Goal: Transaction & Acquisition: Purchase product/service

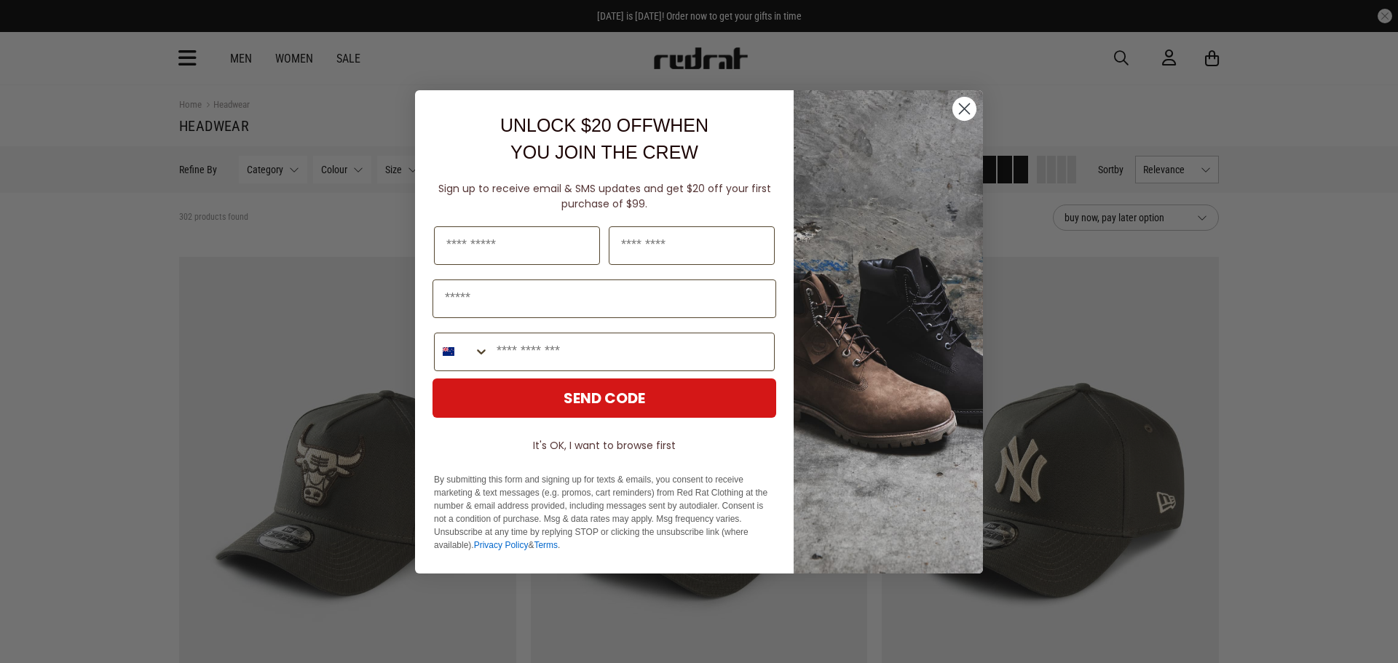
click at [969, 112] on icon "Close dialog" at bounding box center [965, 108] width 10 height 10
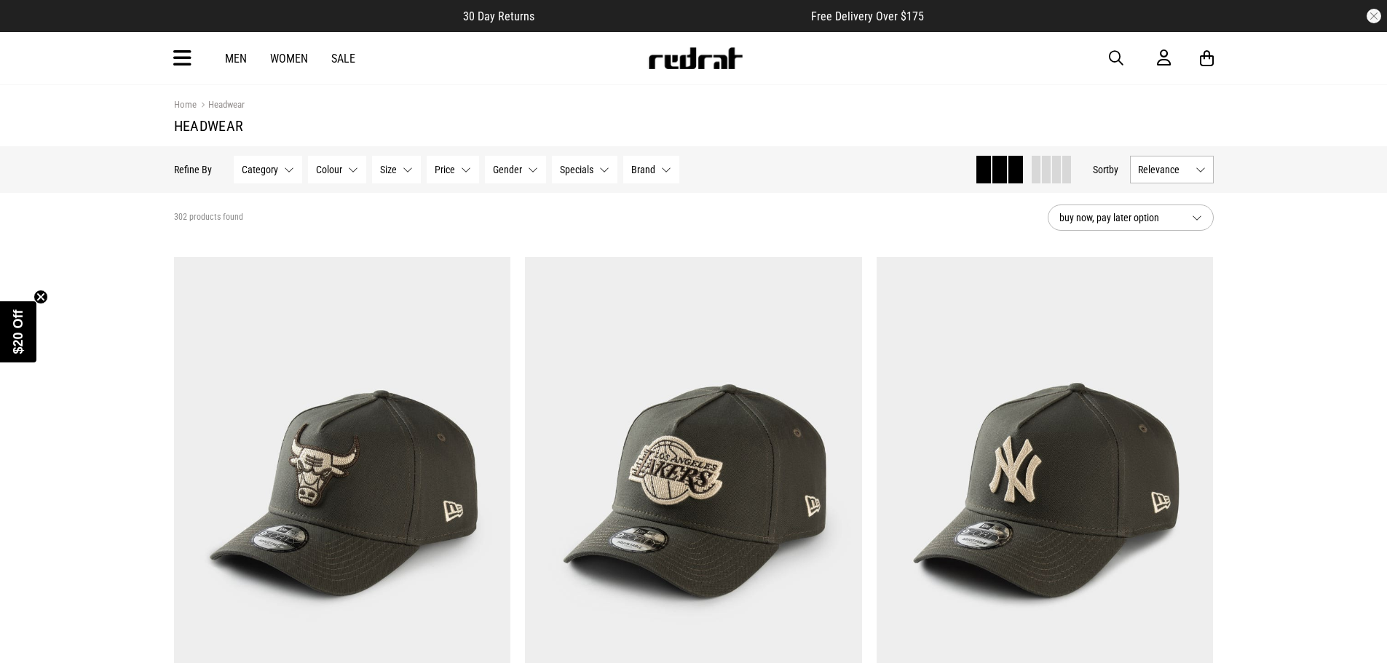
click at [185, 57] on icon at bounding box center [182, 59] width 18 height 24
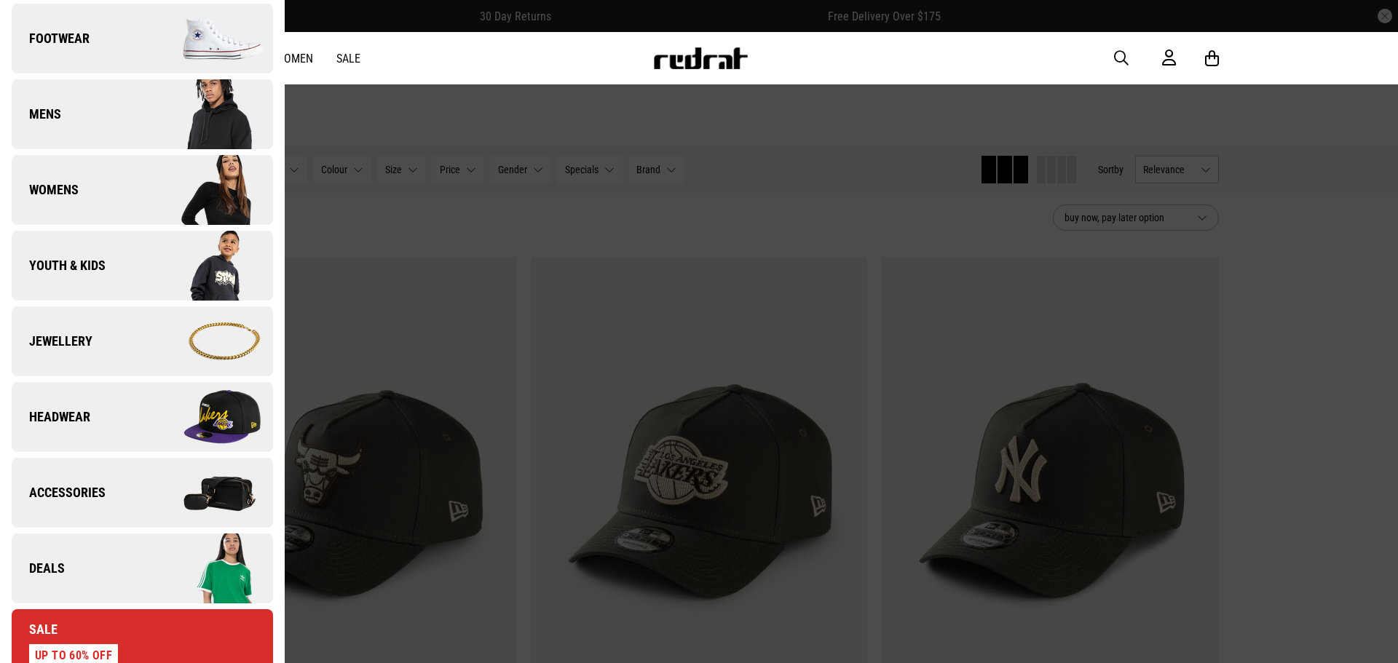
scroll to position [364, 0]
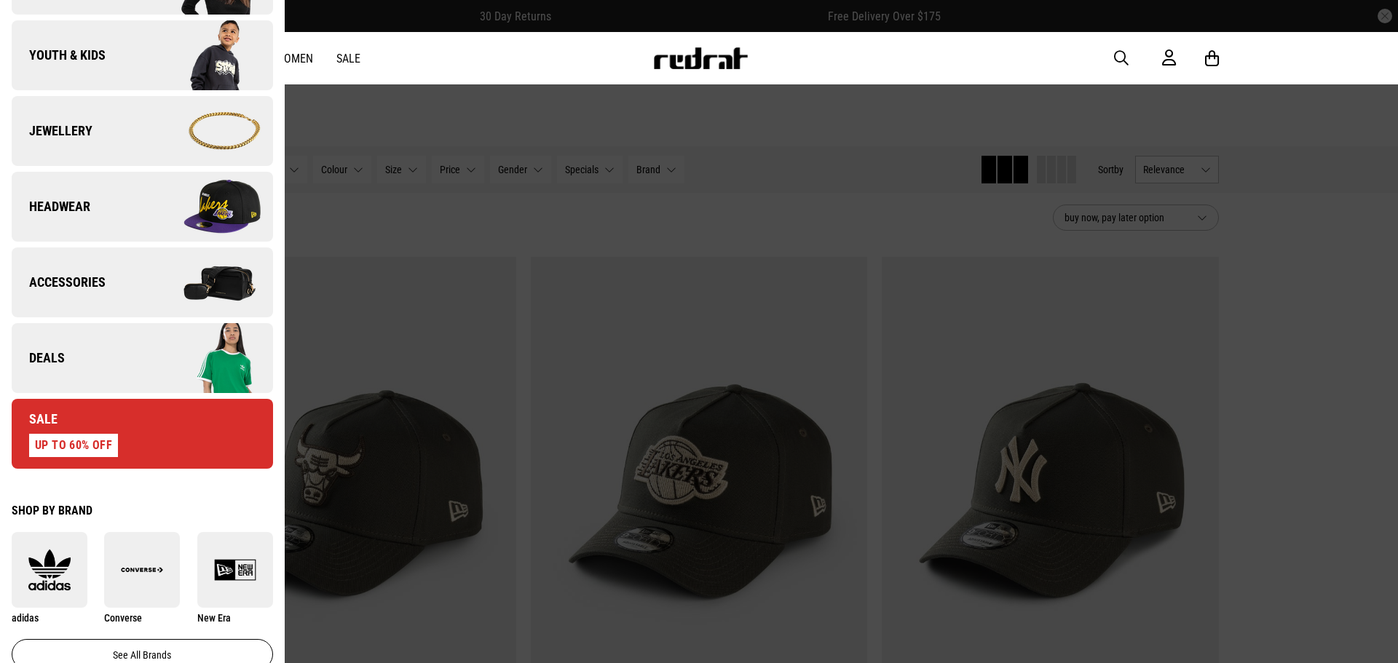
click at [143, 206] on img at bounding box center [207, 206] width 130 height 73
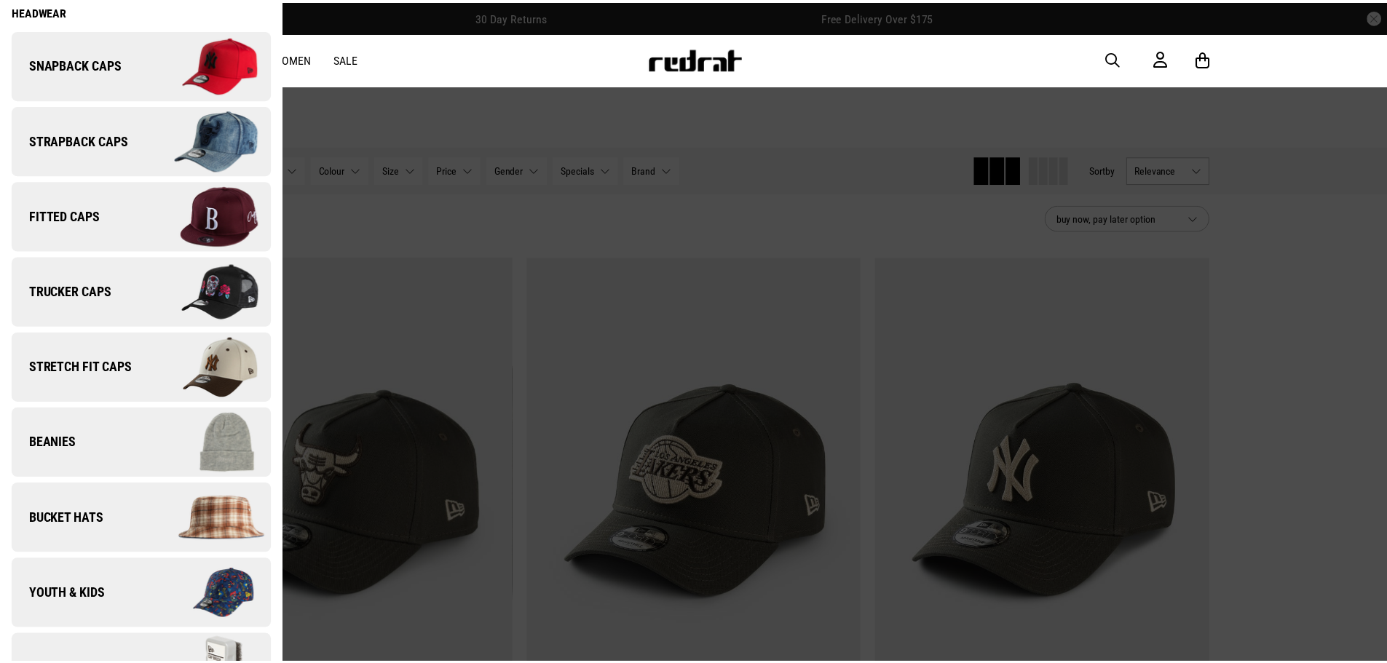
scroll to position [119, 0]
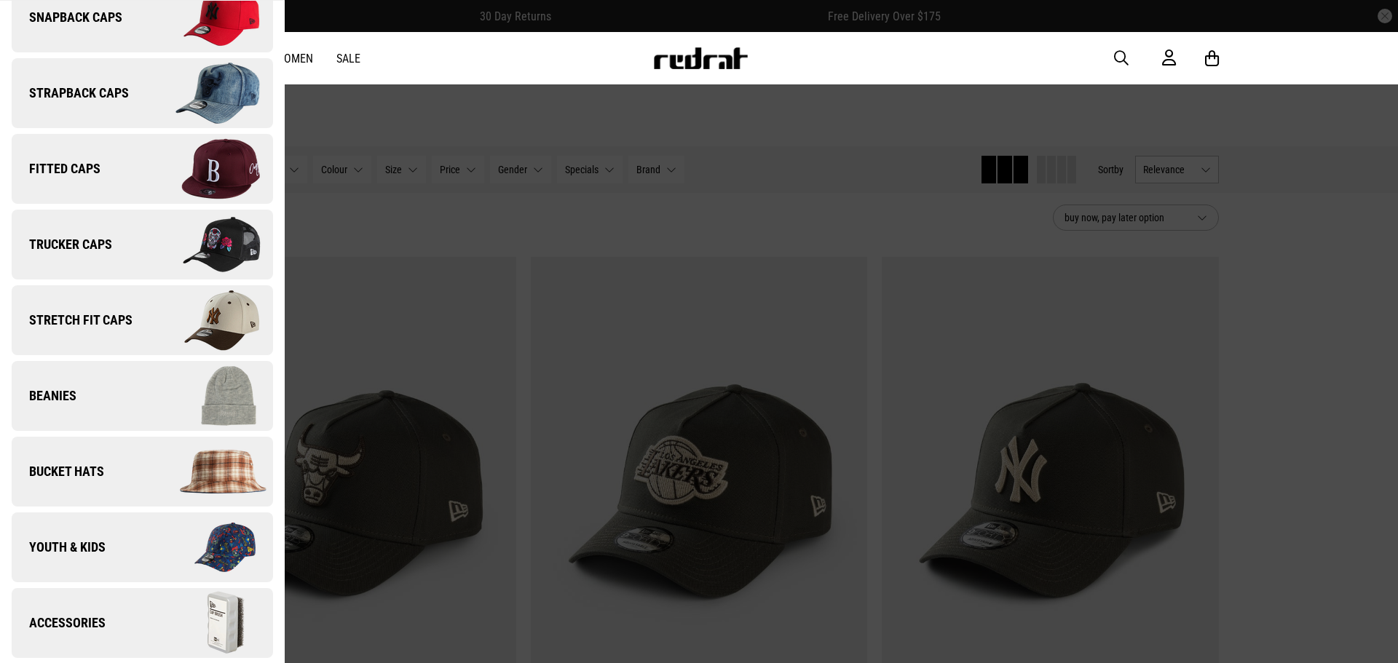
click at [416, 103] on div at bounding box center [699, 331] width 1398 height 663
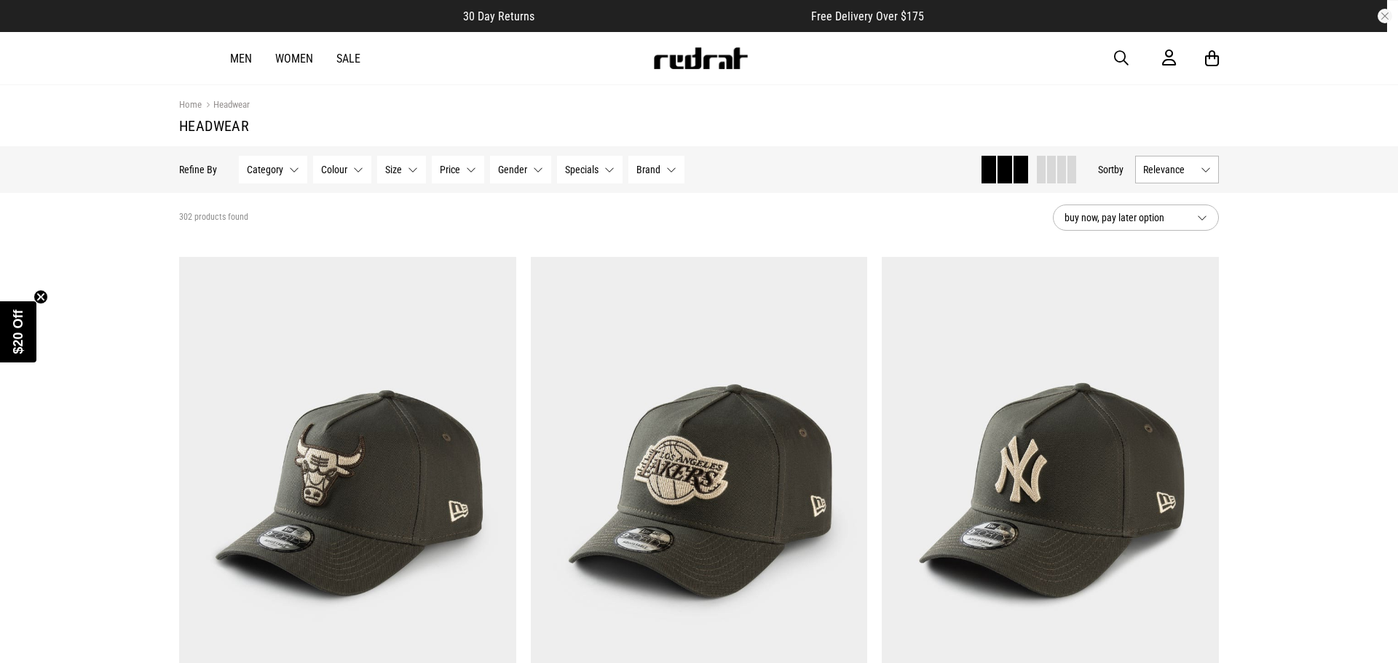
scroll to position [0, 0]
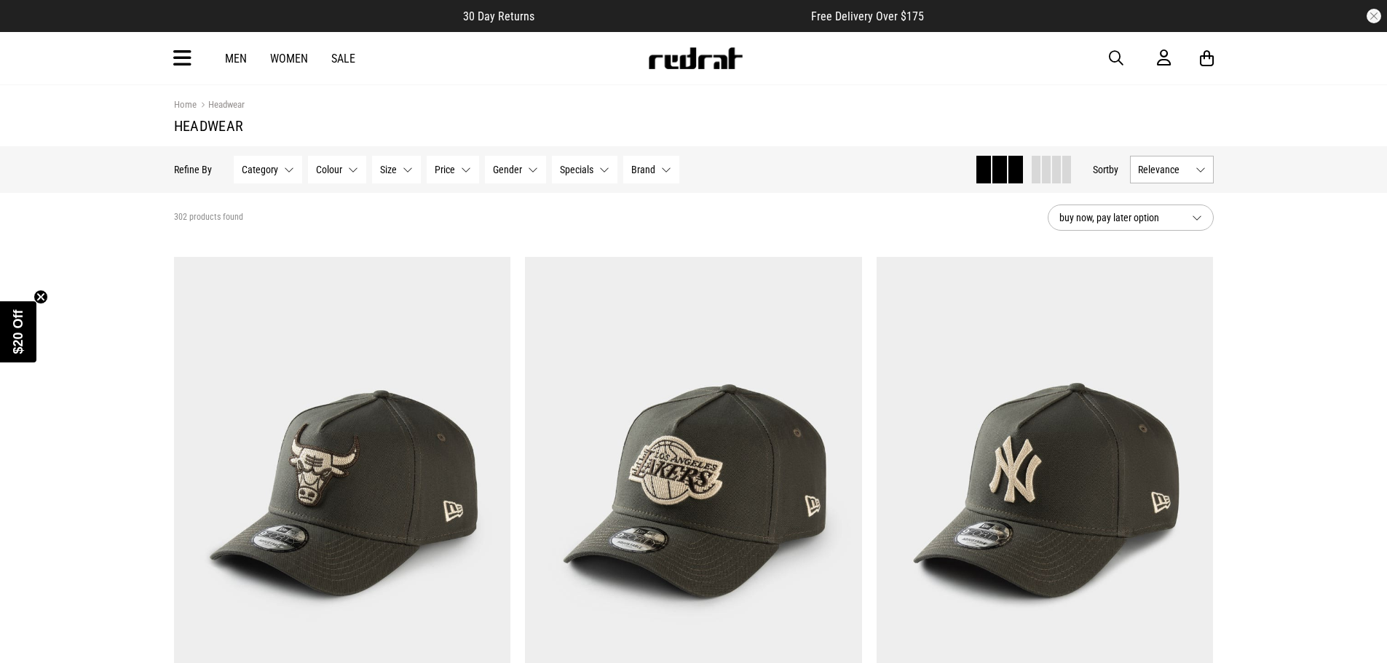
click at [1115, 58] on span "button" at bounding box center [1116, 58] width 15 height 17
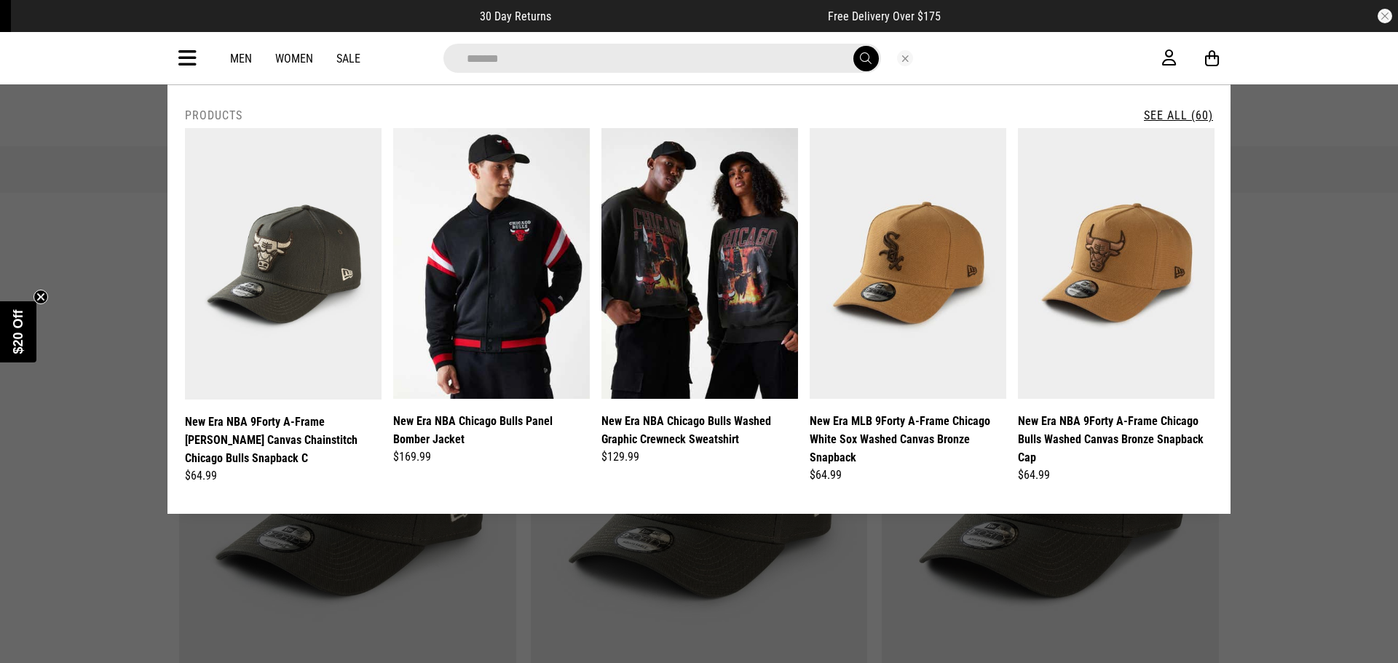
type input "*******"
click at [853, 46] on button "submit" at bounding box center [865, 58] width 25 height 25
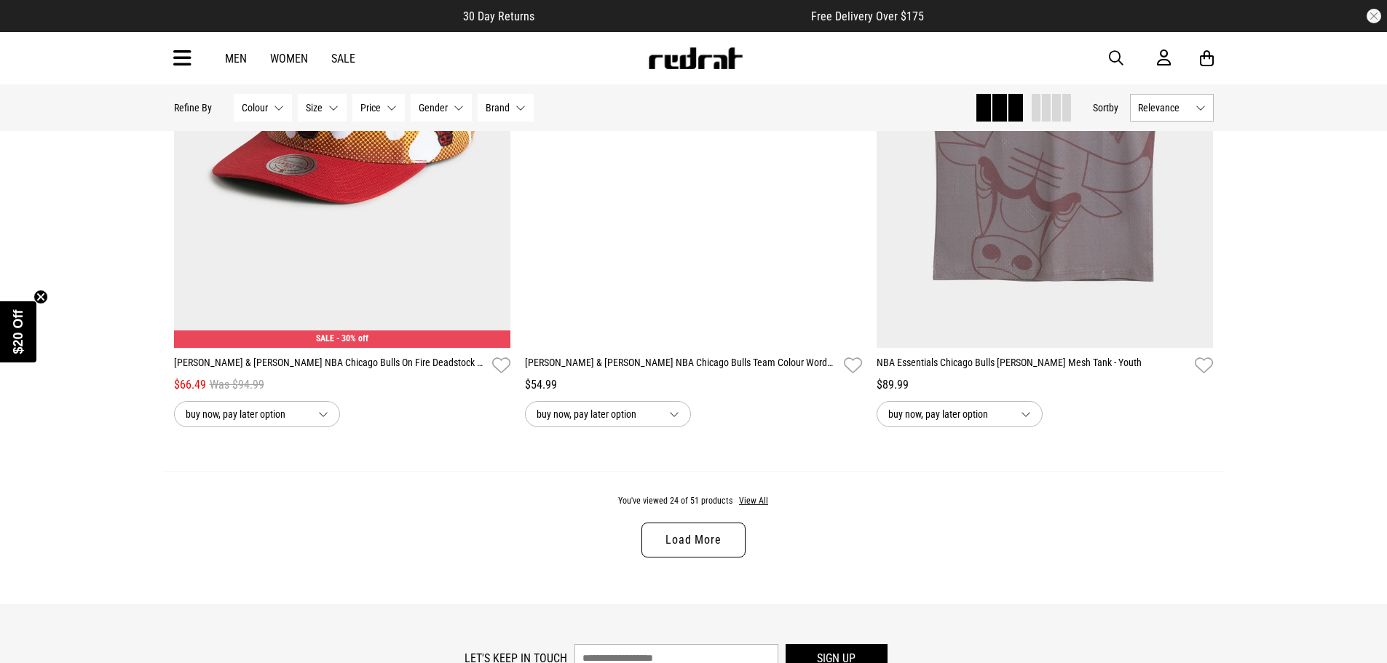
scroll to position [4733, 0]
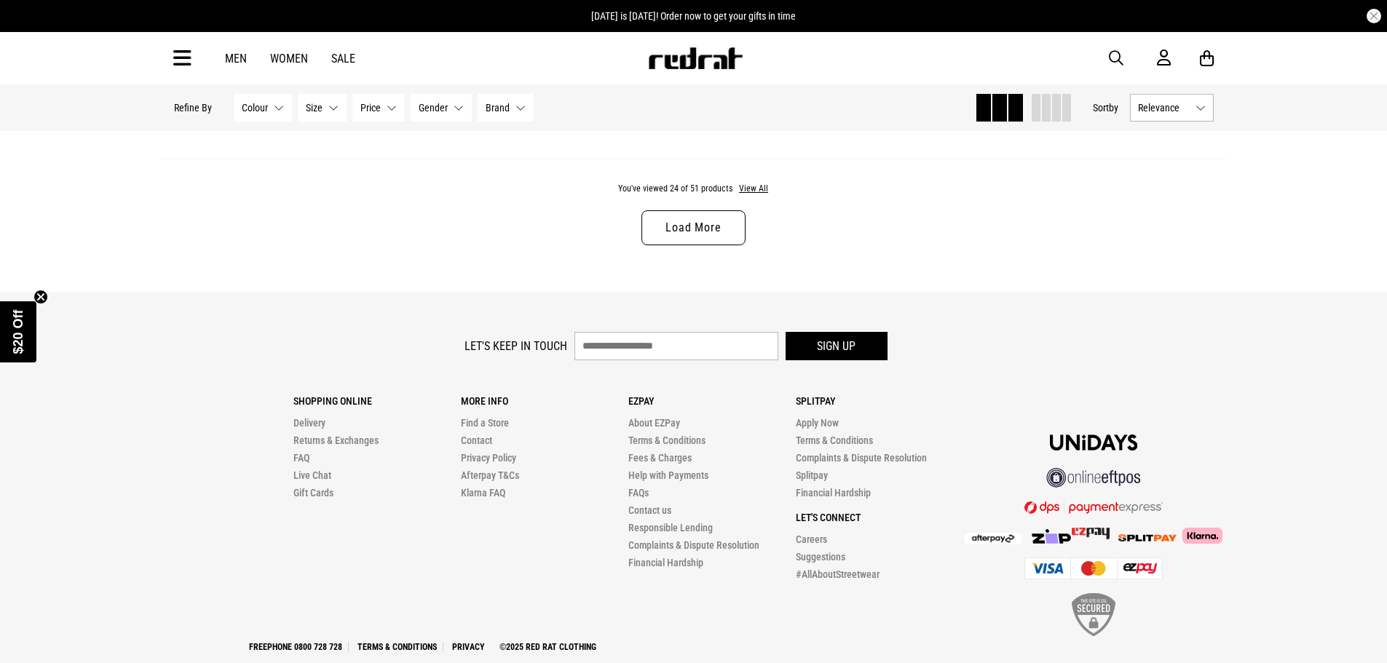
click at [696, 232] on link "Load More" at bounding box center [693, 227] width 103 height 35
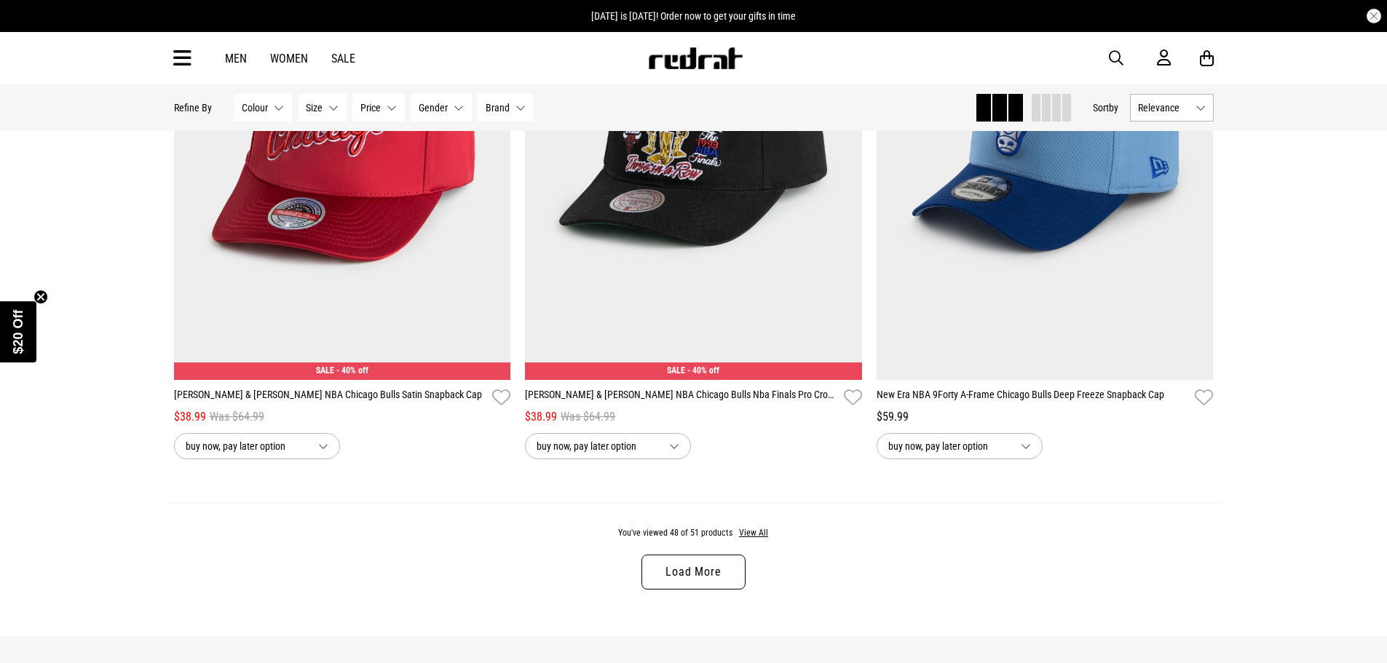
scroll to position [9120, 0]
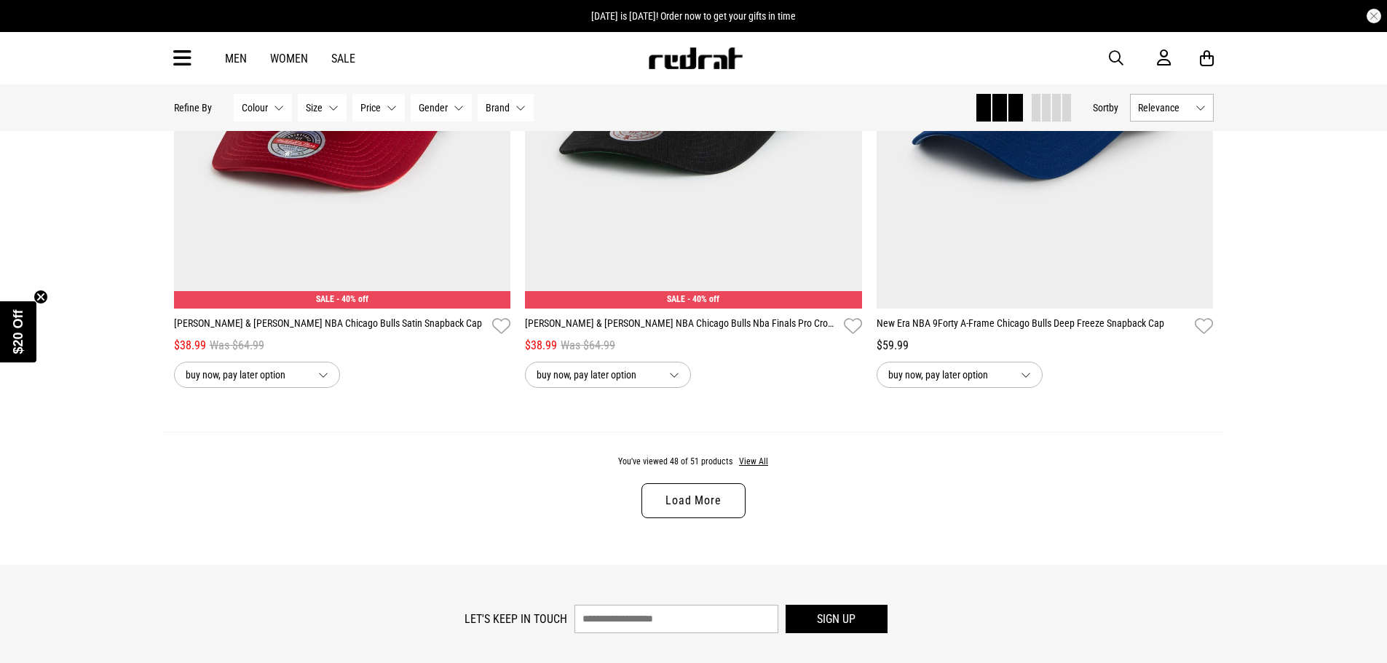
click at [695, 515] on link "Load More" at bounding box center [693, 501] width 103 height 35
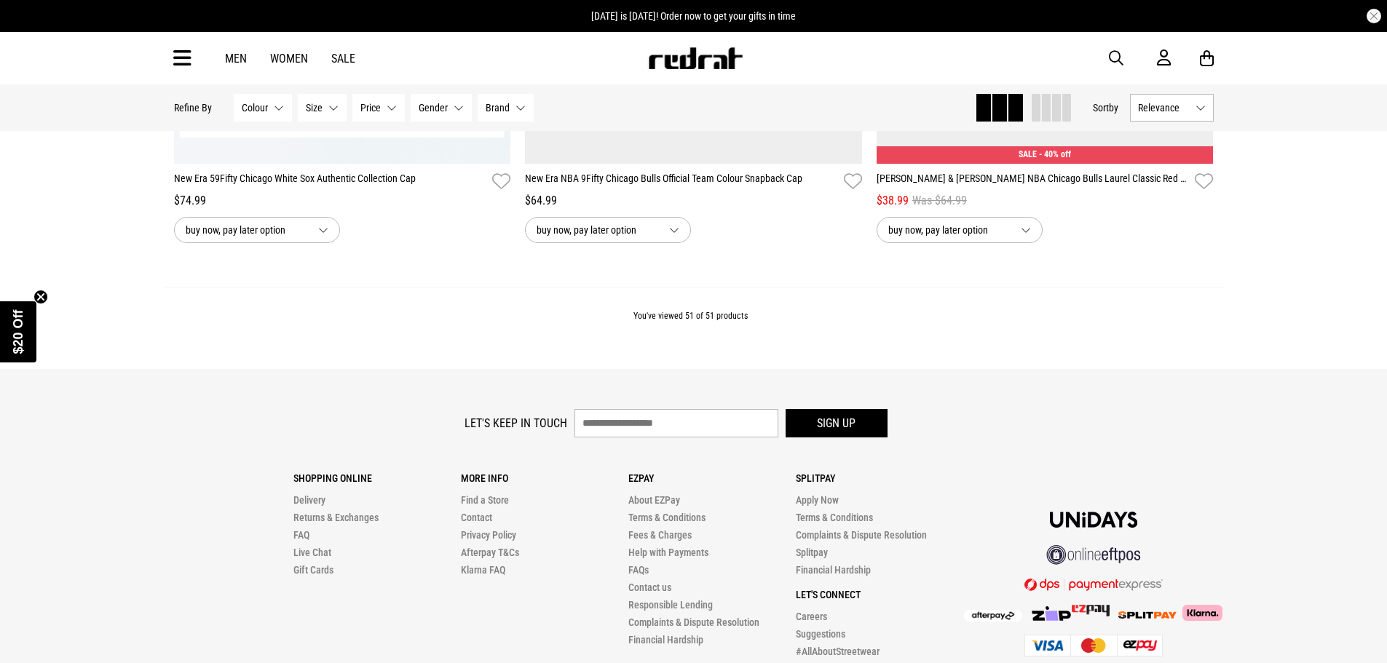
scroll to position [9848, 0]
